Goal: Download file/media

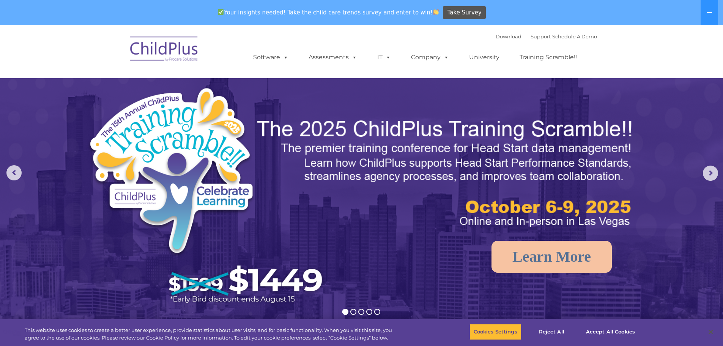
select select "MEDIUM"
click at [496, 39] on link "Download" at bounding box center [509, 36] width 26 height 6
click at [614, 331] on button "Accept All Cookies" at bounding box center [610, 332] width 57 height 16
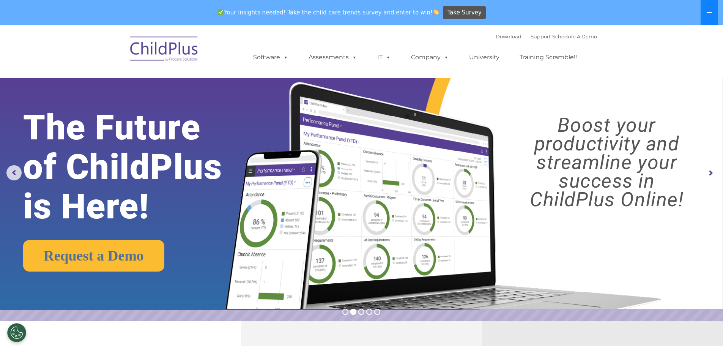
click at [712, 17] on button at bounding box center [709, 12] width 17 height 25
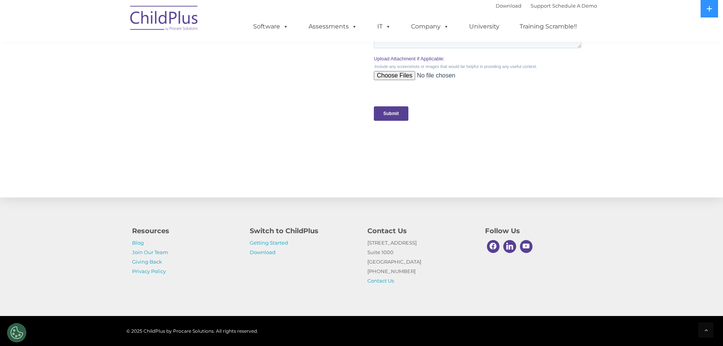
scroll to position [738, 0]
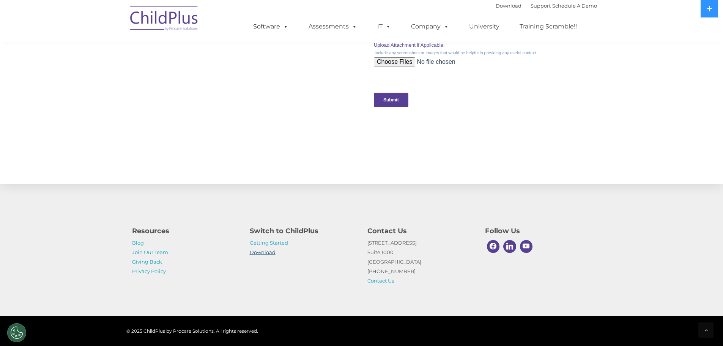
click at [259, 250] on link "Download" at bounding box center [263, 252] width 26 height 6
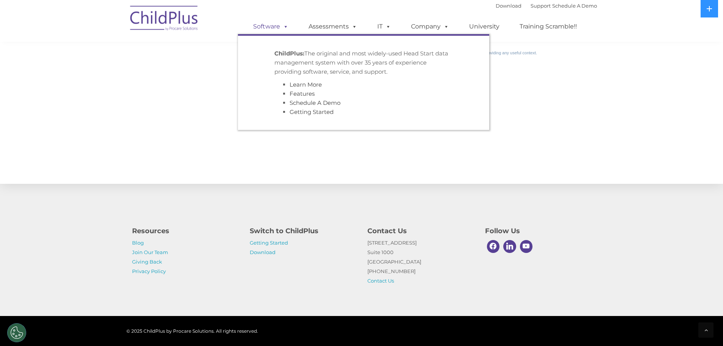
click at [288, 27] on span at bounding box center [284, 26] width 8 height 7
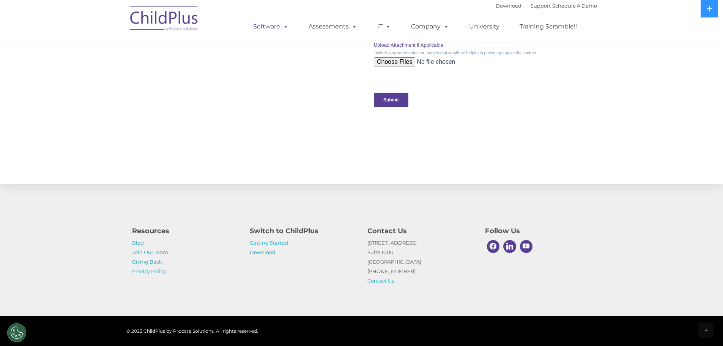
click at [288, 27] on span at bounding box center [284, 26] width 8 height 7
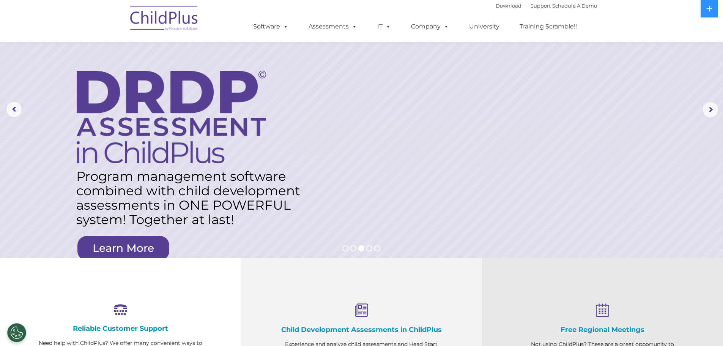
scroll to position [0, 0]
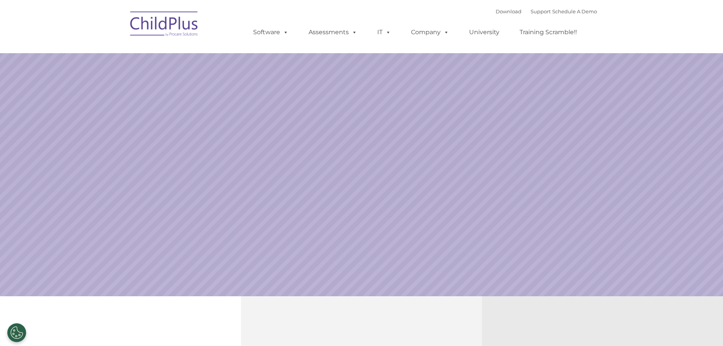
select select "MEDIUM"
